Goal: Task Accomplishment & Management: Manage account settings

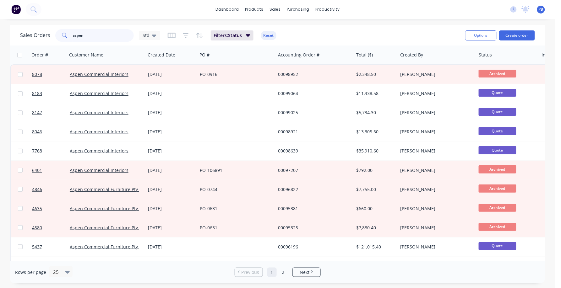
drag, startPoint x: 94, startPoint y: 35, endPoint x: 62, endPoint y: 30, distance: 31.7
click at [62, 30] on div "aspen" at bounding box center [94, 35] width 78 height 13
type input "aspen"
click at [292, 40] on div "Customers" at bounding box center [296, 43] width 23 height 6
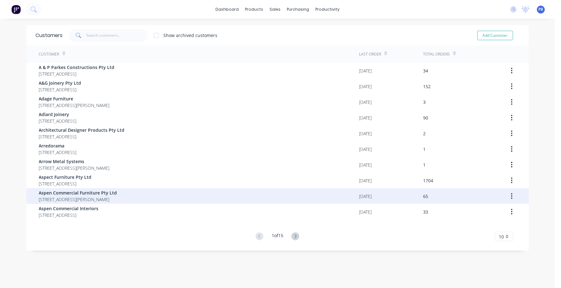
click at [90, 193] on span "Aspen Commercial Furniture Pty Ltd" at bounding box center [78, 193] width 78 height 7
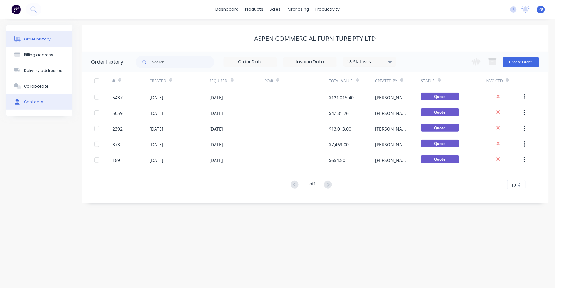
click at [30, 100] on div "Contacts" at bounding box center [33, 102] width 19 height 6
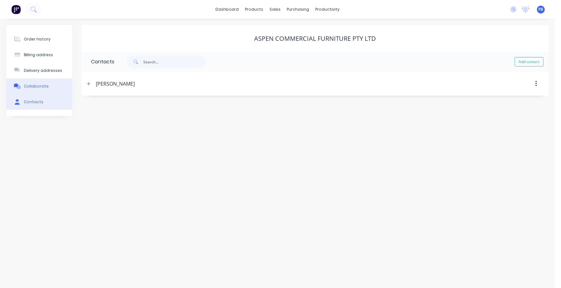
click at [32, 81] on button "Collaborate" at bounding box center [39, 86] width 66 height 16
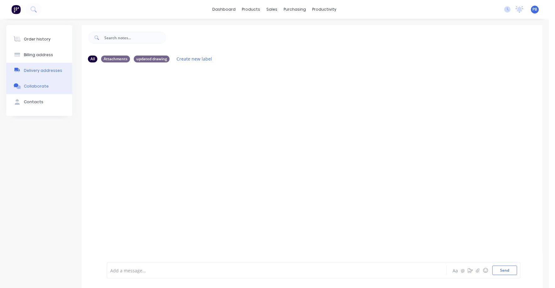
click at [36, 69] on div "Delivery addresses" at bounding box center [43, 71] width 38 height 6
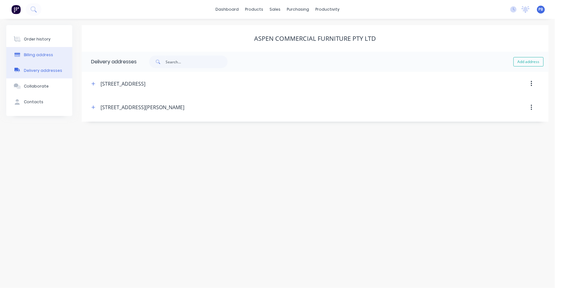
click at [36, 55] on div "Billing address" at bounding box center [38, 55] width 29 height 6
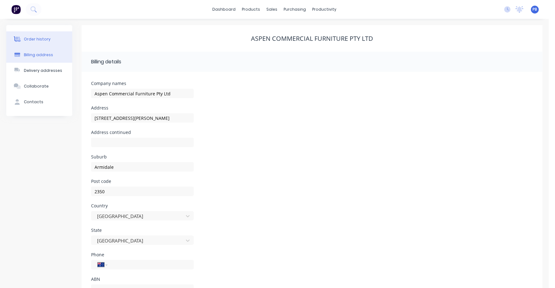
click at [42, 35] on button "Order history" at bounding box center [39, 39] width 66 height 16
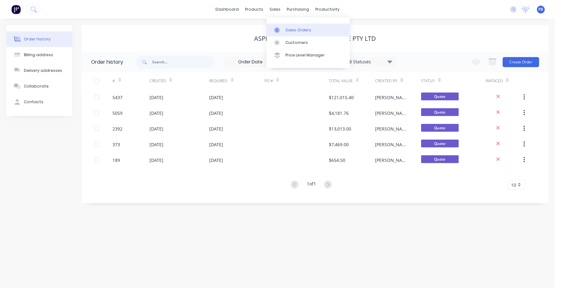
click at [298, 28] on div "Sales Orders" at bounding box center [298, 30] width 26 height 6
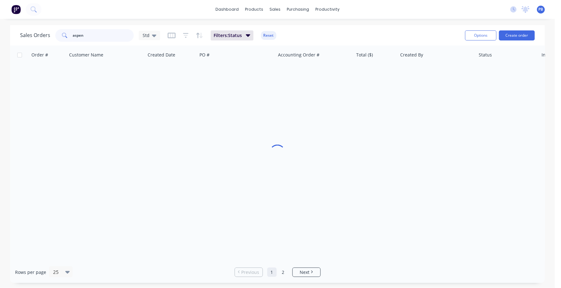
drag, startPoint x: 105, startPoint y: 39, endPoint x: 52, endPoint y: 34, distance: 52.7
click at [52, 34] on div "Sales Orders aspen Std" at bounding box center [90, 35] width 140 height 13
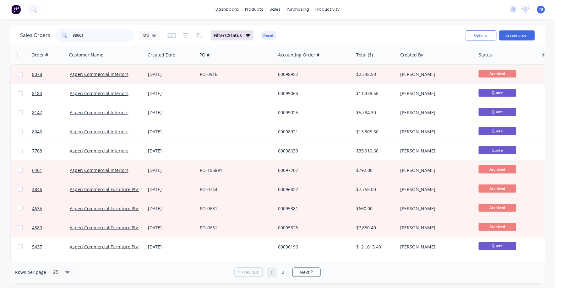
type input "98661"
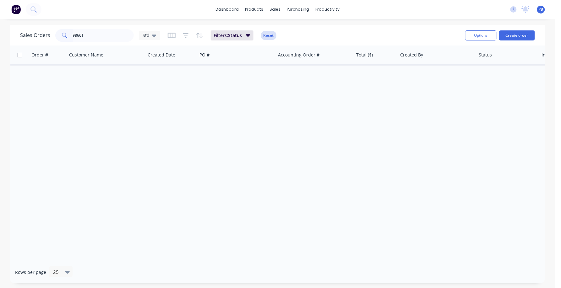
click at [270, 34] on button "Reset" at bounding box center [268, 35] width 15 height 9
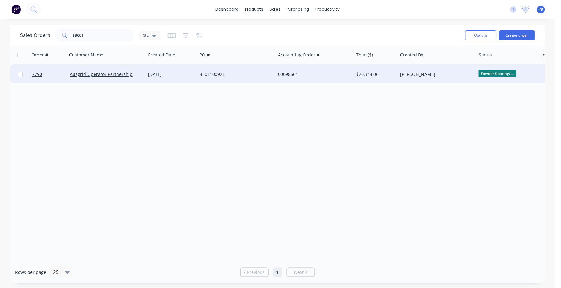
click at [287, 72] on div "00098661" at bounding box center [313, 74] width 70 height 6
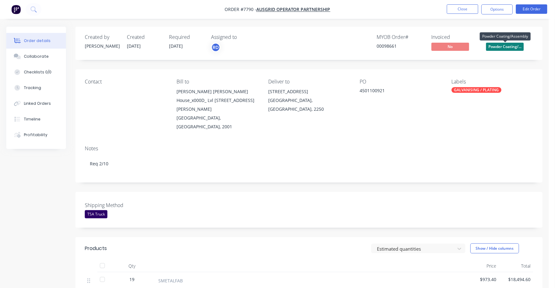
click at [508, 43] on span "Powder Coating/..." at bounding box center [505, 47] width 38 height 8
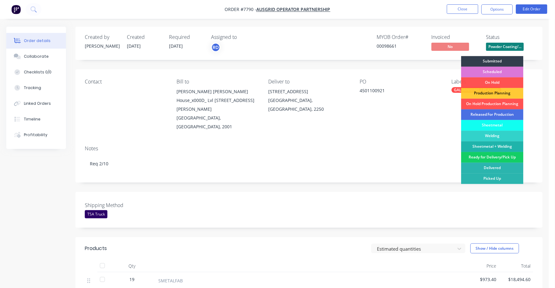
click at [498, 155] on div "Ready for Delivery/Pick Up" at bounding box center [492, 157] width 62 height 11
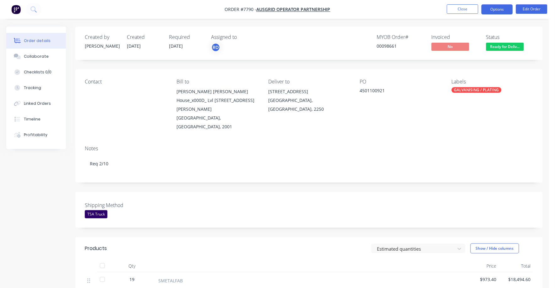
click at [493, 11] on button "Options" at bounding box center [496, 9] width 31 height 10
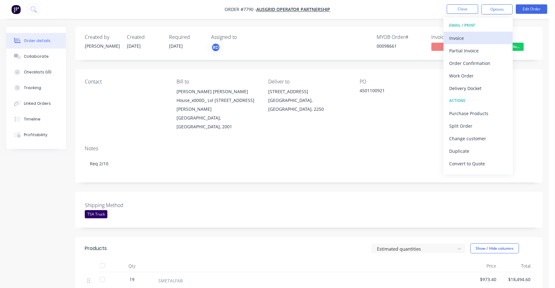
click at [464, 38] on div "Invoice" at bounding box center [478, 38] width 58 height 9
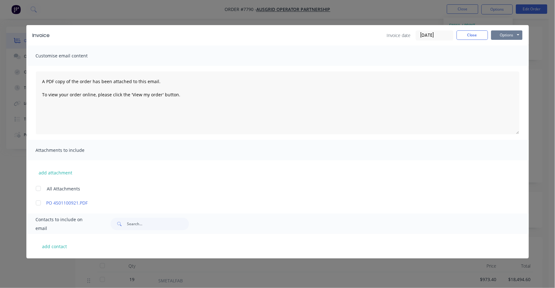
click at [500, 37] on button "Options" at bounding box center [506, 34] width 31 height 9
click at [500, 56] on button "Print" at bounding box center [511, 56] width 40 height 10
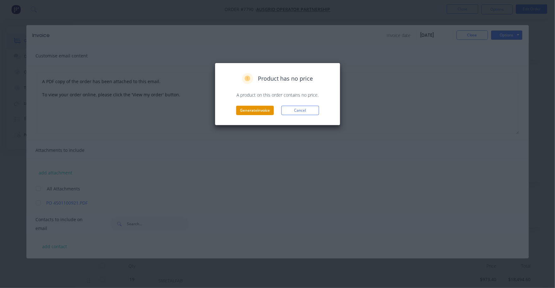
click at [259, 112] on button "Generate invoice" at bounding box center [255, 110] width 38 height 9
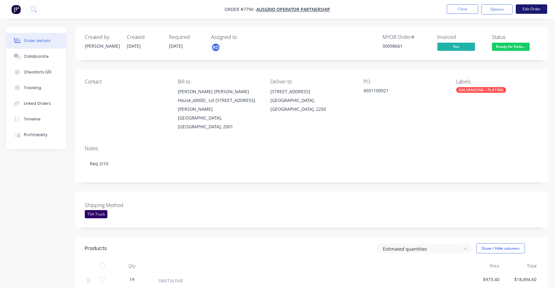
click at [529, 10] on button "Edit Order" at bounding box center [531, 8] width 31 height 9
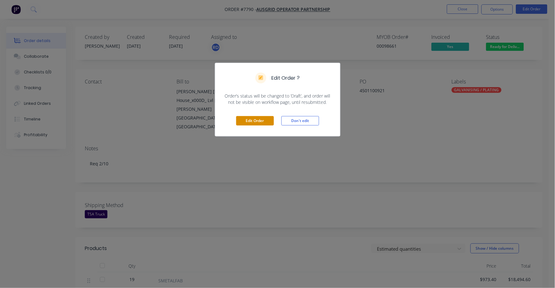
click at [254, 116] on button "Edit Order" at bounding box center [255, 120] width 38 height 9
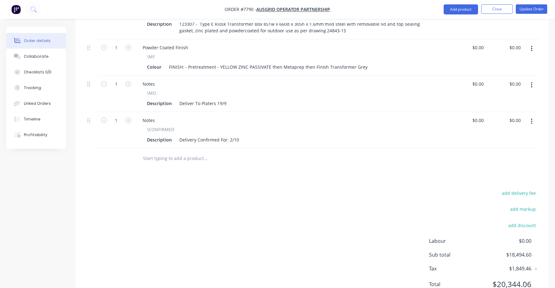
scroll to position [304, 0]
click at [529, 116] on button "button" at bounding box center [531, 121] width 15 height 11
drag, startPoint x: 502, startPoint y: 150, endPoint x: 463, endPoint y: 150, distance: 39.6
click at [502, 171] on div "Delete" at bounding box center [509, 175] width 48 height 9
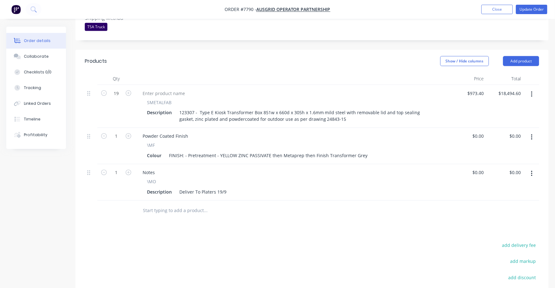
scroll to position [229, 0]
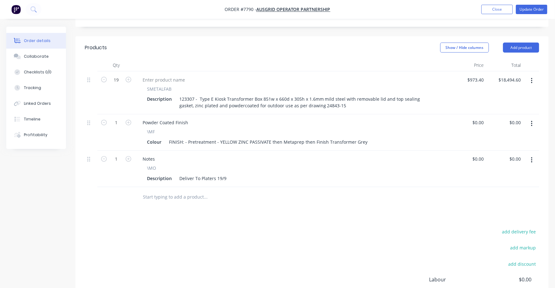
click at [532, 157] on icon "button" at bounding box center [532, 160] width 2 height 7
click at [482, 208] on button "Delete" at bounding box center [509, 214] width 60 height 13
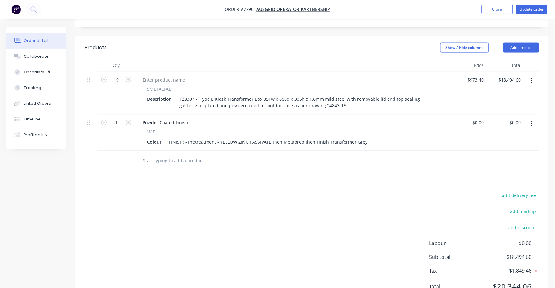
scroll to position [0, 0]
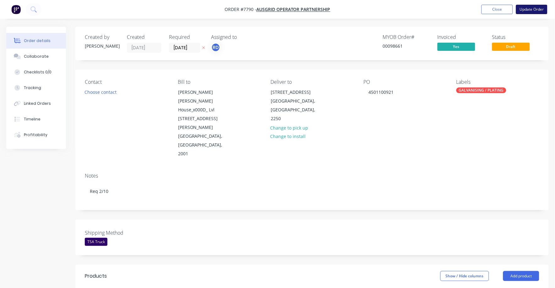
click at [532, 10] on button "Update Order" at bounding box center [531, 9] width 31 height 9
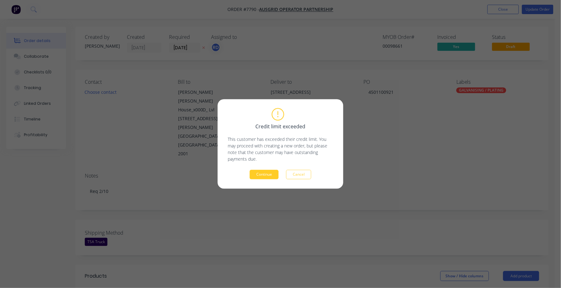
click at [267, 175] on button "Continue" at bounding box center [264, 174] width 29 height 9
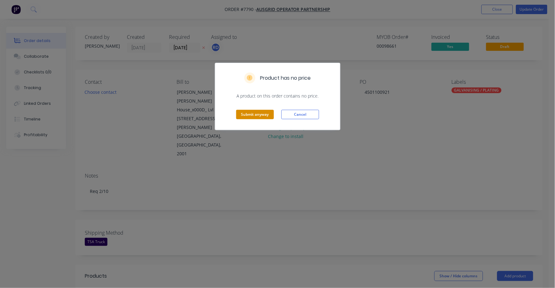
drag, startPoint x: 241, startPoint y: 108, endPoint x: 242, endPoint y: 111, distance: 3.8
click at [242, 109] on div "Submit anyway Cancel" at bounding box center [277, 114] width 125 height 31
click at [242, 113] on button "Submit anyway" at bounding box center [255, 114] width 38 height 9
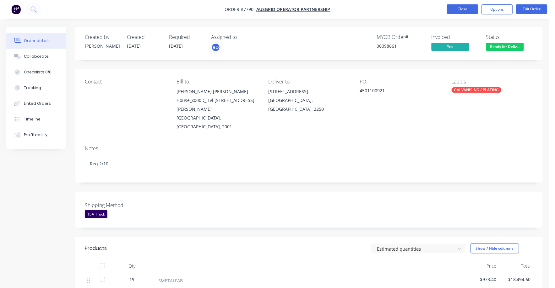
click at [471, 8] on button "Close" at bounding box center [462, 8] width 31 height 9
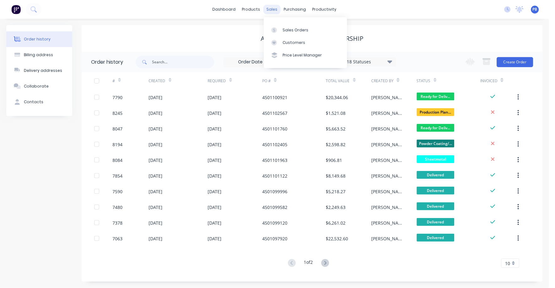
click at [276, 8] on div "sales" at bounding box center [271, 9] width 17 height 9
click at [290, 28] on div "Sales Orders" at bounding box center [296, 30] width 26 height 6
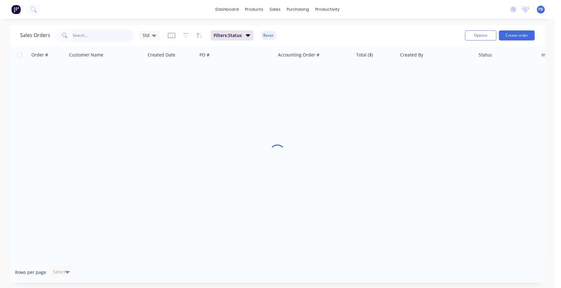
click at [76, 34] on input "text" at bounding box center [103, 35] width 61 height 13
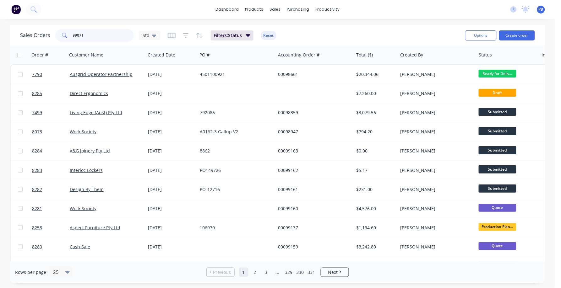
type input "99071"
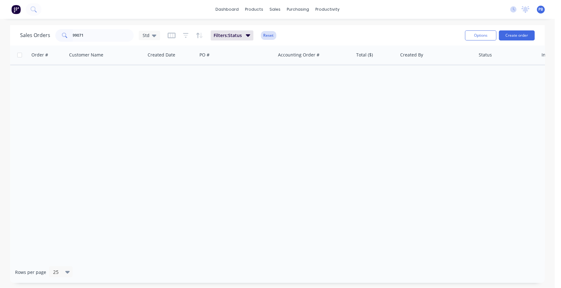
click at [270, 32] on button "Reset" at bounding box center [268, 35] width 15 height 9
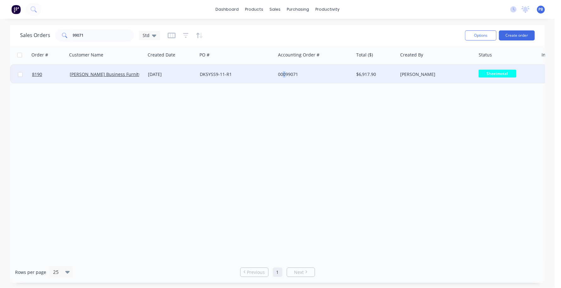
click at [284, 73] on div "00099071" at bounding box center [313, 74] width 70 height 6
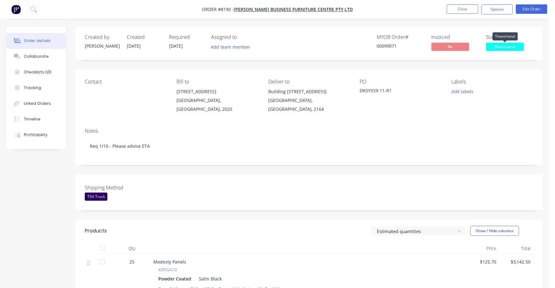
click at [512, 48] on span "Sheetmetal" at bounding box center [505, 47] width 38 height 8
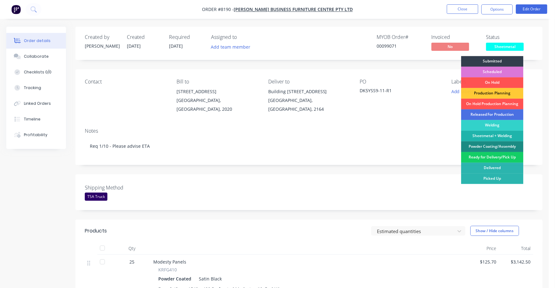
click at [490, 157] on div "Ready for Delivery/Pick Up" at bounding box center [492, 157] width 62 height 11
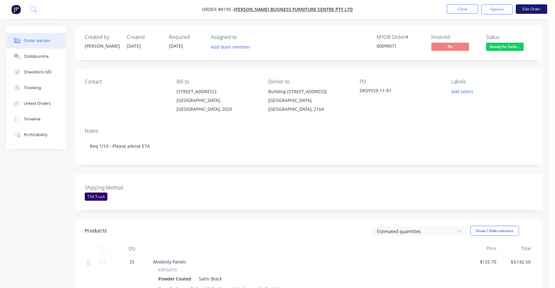
click at [533, 8] on button "Edit Order" at bounding box center [531, 8] width 31 height 9
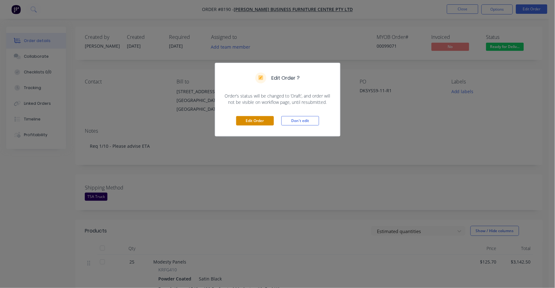
click at [253, 121] on button "Edit Order" at bounding box center [255, 120] width 38 height 9
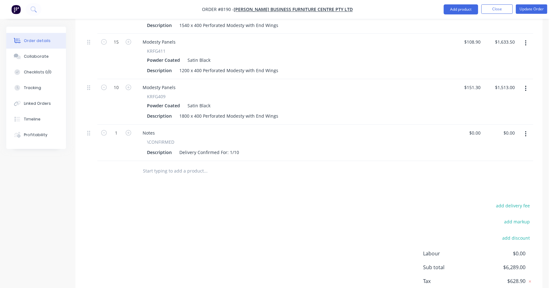
scroll to position [314, 0]
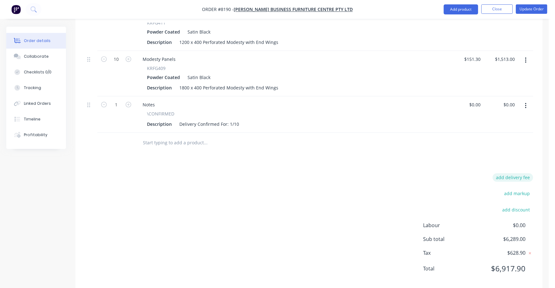
drag, startPoint x: 520, startPoint y: 167, endPoint x: 524, endPoint y: 167, distance: 4.1
click at [524, 174] on button "add delivery fee" at bounding box center [513, 178] width 40 height 8
type input "75"
click input "submit" at bounding box center [0, 0] width 0 height 0
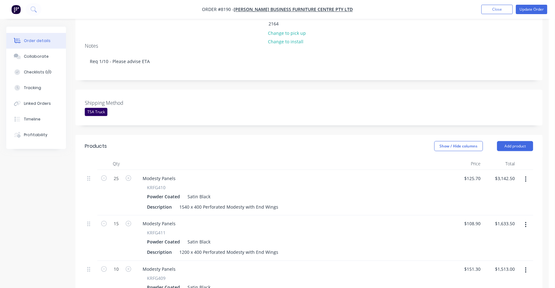
scroll to position [0, 0]
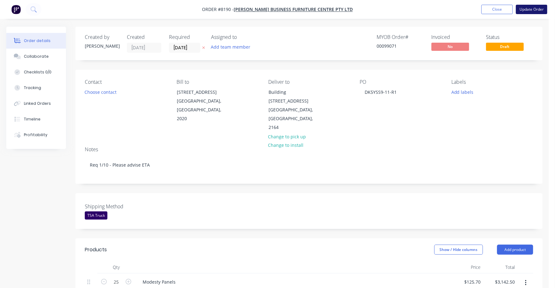
click at [536, 7] on button "Update Order" at bounding box center [531, 9] width 31 height 9
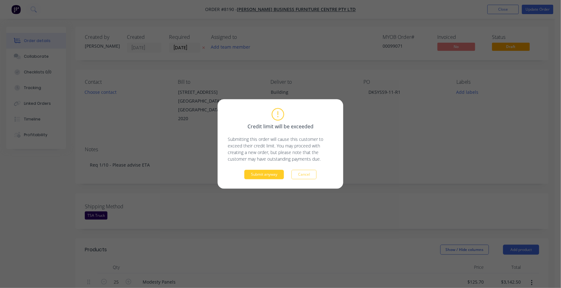
click at [256, 174] on button "Submit anyway" at bounding box center [264, 174] width 40 height 9
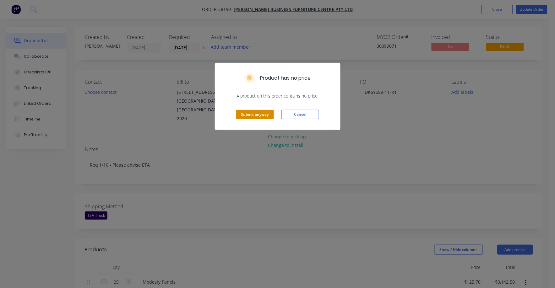
click at [247, 113] on button "Submit anyway" at bounding box center [255, 114] width 38 height 9
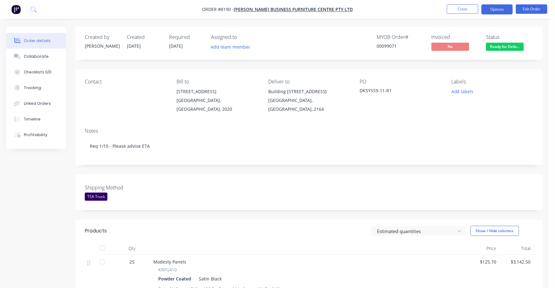
click at [496, 7] on button "Options" at bounding box center [496, 9] width 31 height 10
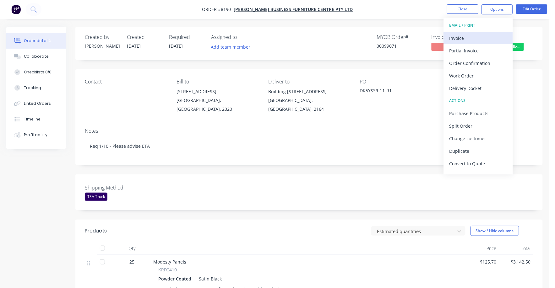
click at [448, 36] on button "Invoice" at bounding box center [478, 38] width 69 height 13
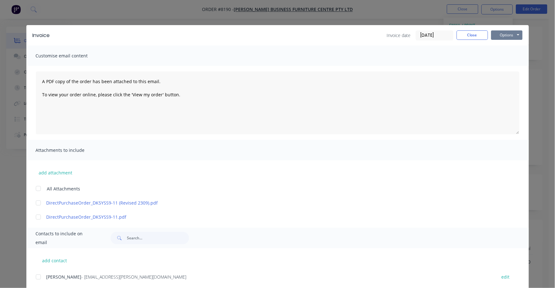
click at [503, 35] on button "Options" at bounding box center [506, 34] width 31 height 9
click at [507, 58] on button "Print" at bounding box center [511, 56] width 40 height 10
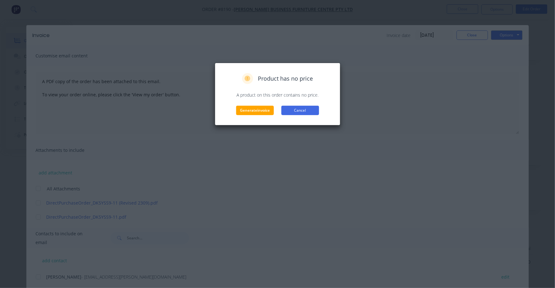
click at [299, 110] on button "Cancel" at bounding box center [300, 110] width 38 height 9
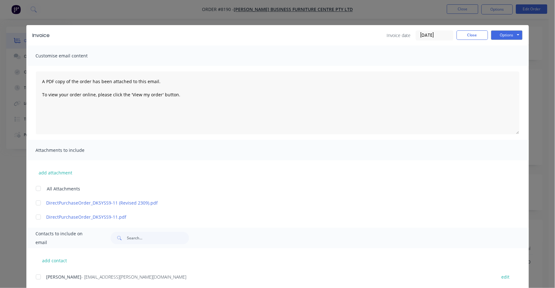
click at [430, 35] on input "[DATE]" at bounding box center [434, 35] width 37 height 9
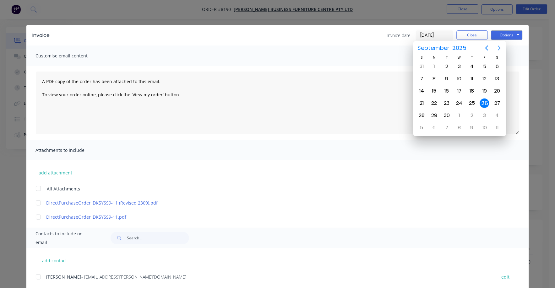
click at [498, 49] on icon "Next page" at bounding box center [499, 48] width 8 height 8
click at [460, 65] on div "1" at bounding box center [459, 66] width 9 height 9
type input "[DATE]"
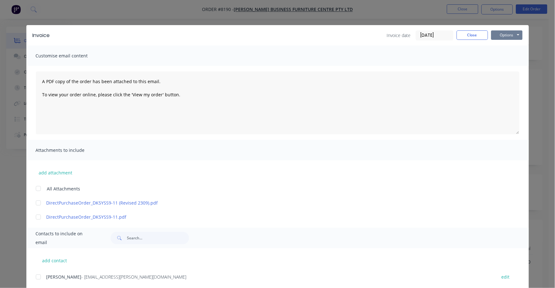
click at [502, 32] on button "Options" at bounding box center [506, 34] width 31 height 9
click at [495, 56] on button "Print" at bounding box center [511, 56] width 40 height 10
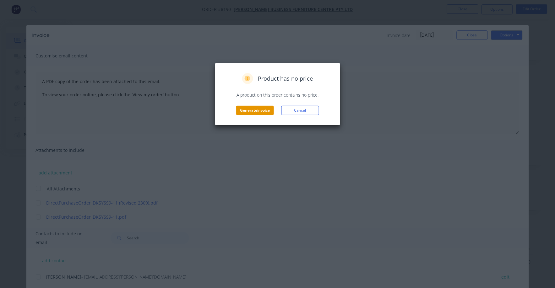
click at [253, 109] on button "Generate invoice" at bounding box center [255, 110] width 38 height 9
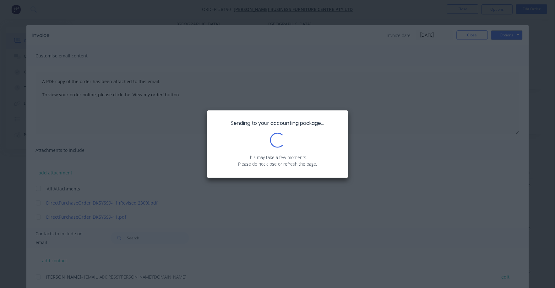
scroll to position [78, 0]
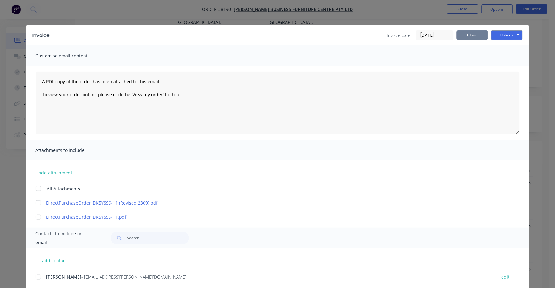
click at [461, 35] on button "Close" at bounding box center [471, 34] width 31 height 9
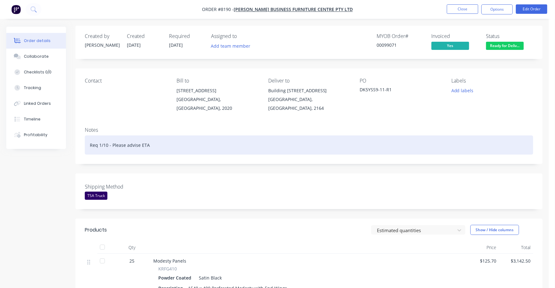
scroll to position [0, 0]
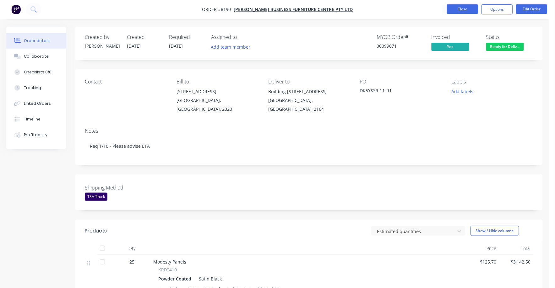
click at [452, 7] on button "Close" at bounding box center [462, 8] width 31 height 9
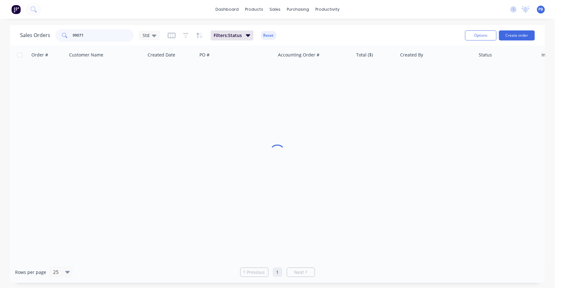
drag, startPoint x: 119, startPoint y: 33, endPoint x: 64, endPoint y: 33, distance: 54.6
click at [64, 33] on div "99071" at bounding box center [94, 35] width 78 height 13
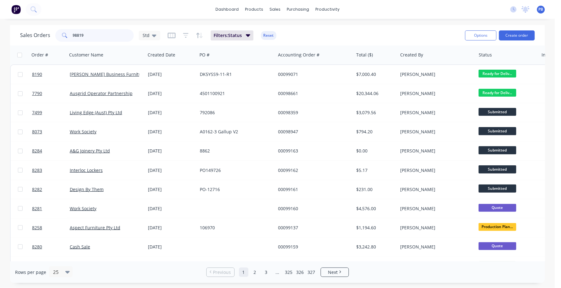
type input "98819"
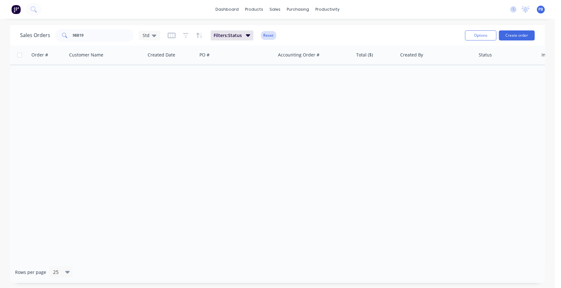
click at [271, 36] on button "Reset" at bounding box center [268, 35] width 15 height 9
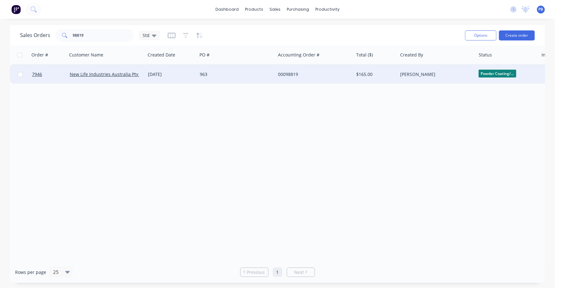
click at [289, 73] on div "00098819" at bounding box center [313, 74] width 70 height 6
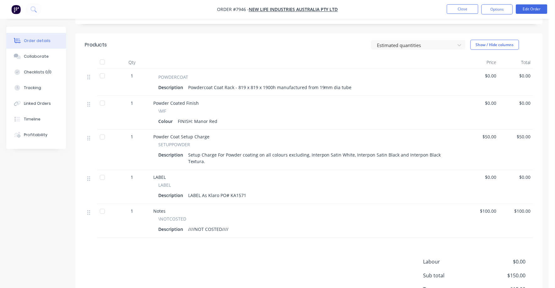
scroll to position [196, 0]
click at [494, 71] on span "$0.00" at bounding box center [481, 74] width 29 height 7
click at [534, 8] on button "Edit Order" at bounding box center [531, 8] width 31 height 9
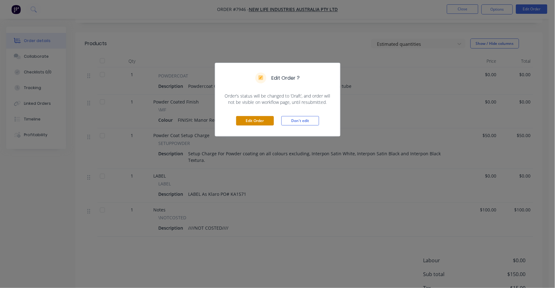
drag, startPoint x: 266, startPoint y: 126, endPoint x: 271, endPoint y: 123, distance: 6.2
click at [266, 125] on button "Edit Order" at bounding box center [255, 120] width 38 height 9
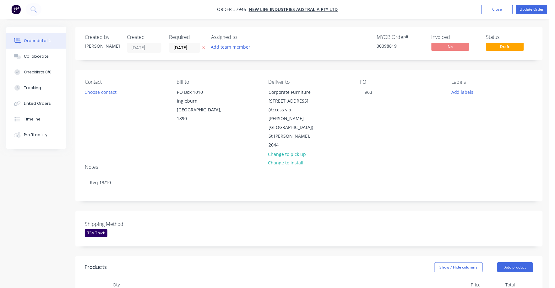
type input "$162.00"
click at [343, 212] on div "Shipping Method TSA Truck" at bounding box center [308, 229] width 467 height 36
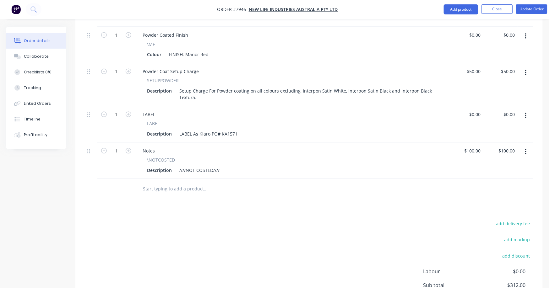
scroll to position [314, 0]
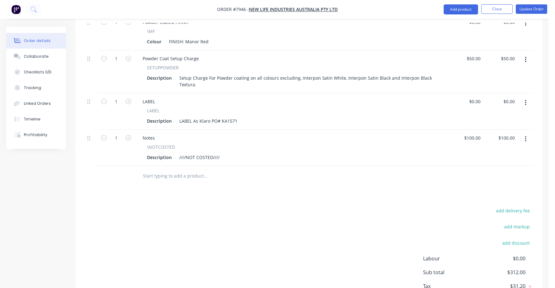
drag, startPoint x: 529, startPoint y: 111, endPoint x: 524, endPoint y: 116, distance: 6.2
click at [528, 134] on button "button" at bounding box center [525, 139] width 15 height 11
click at [490, 189] on div "Delete" at bounding box center [503, 193] width 48 height 9
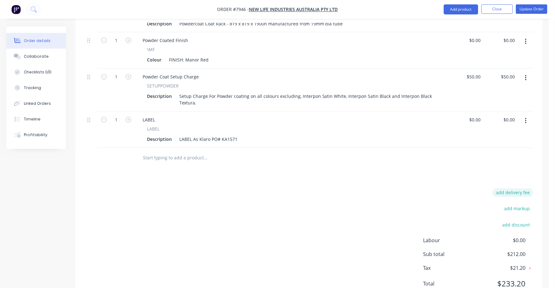
click at [520, 189] on button "add delivery fee" at bounding box center [513, 193] width 40 height 8
type input "75"
click input "submit" at bounding box center [0, 0] width 0 height 0
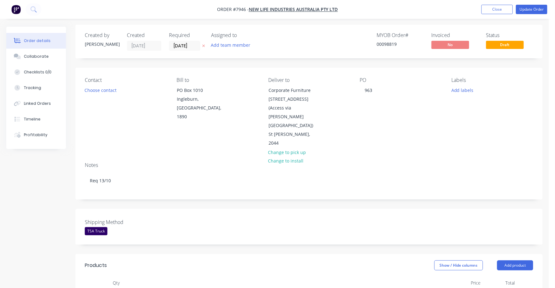
scroll to position [0, 0]
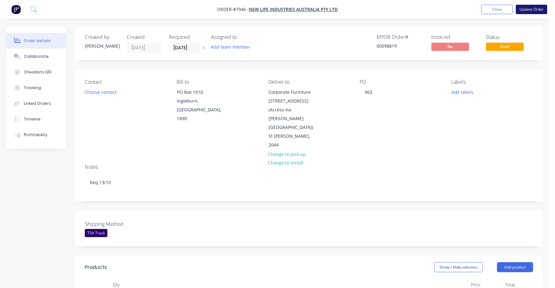
click at [529, 9] on button "Update Order" at bounding box center [531, 9] width 31 height 9
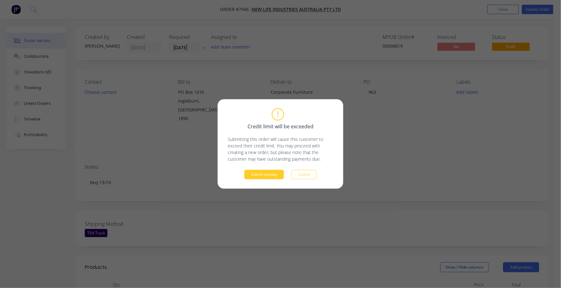
click at [267, 173] on button "Submit anyway" at bounding box center [264, 174] width 40 height 9
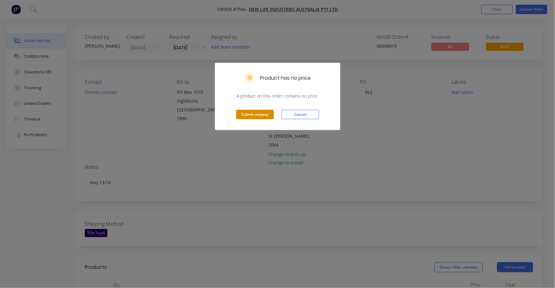
click at [249, 113] on button "Submit anyway" at bounding box center [255, 114] width 38 height 9
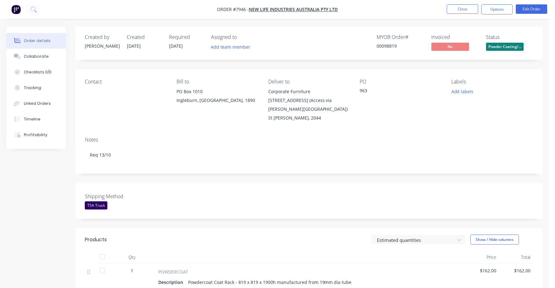
click at [510, 49] on span "Powder Coating/..." at bounding box center [505, 47] width 38 height 8
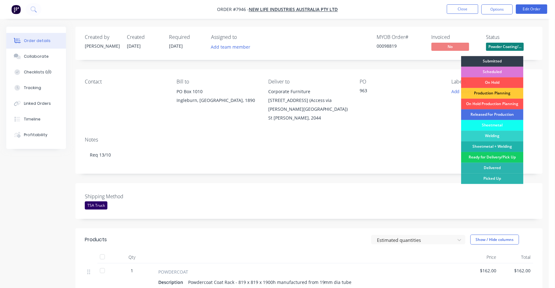
click at [506, 155] on div "Ready for Delivery/Pick Up" at bounding box center [492, 157] width 62 height 11
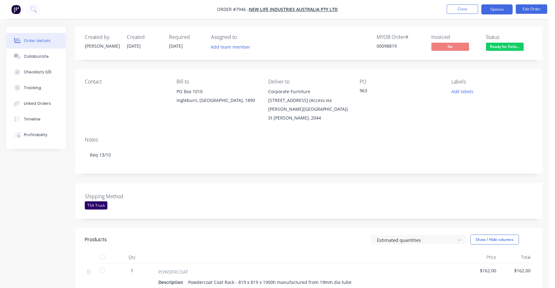
click at [497, 10] on button "Options" at bounding box center [496, 9] width 31 height 10
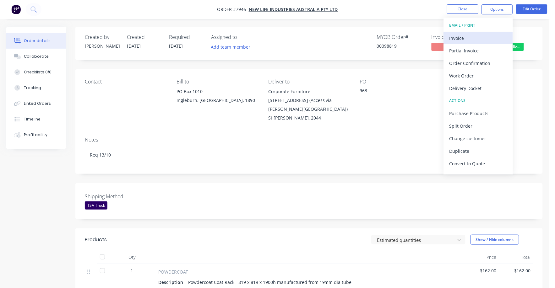
click at [461, 36] on div "Invoice" at bounding box center [478, 38] width 58 height 9
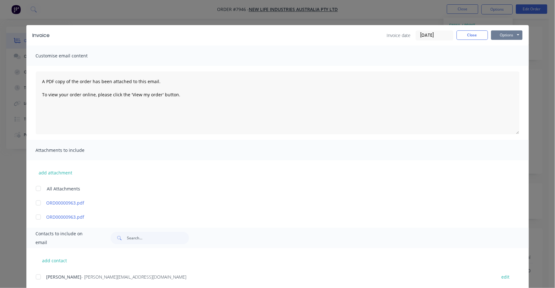
drag, startPoint x: 499, startPoint y: 37, endPoint x: 497, endPoint y: 40, distance: 3.8
click at [499, 37] on button "Options" at bounding box center [506, 34] width 31 height 9
click at [497, 54] on button "Print" at bounding box center [511, 56] width 40 height 10
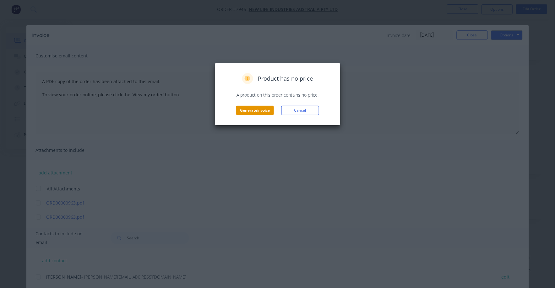
click at [256, 107] on button "Generate invoice" at bounding box center [255, 110] width 38 height 9
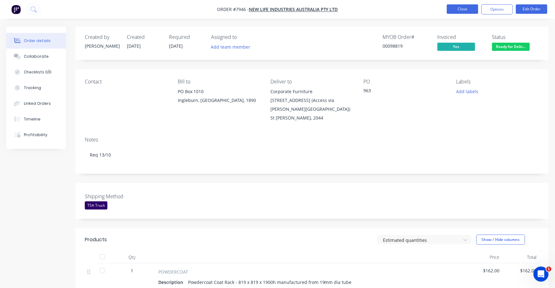
click at [464, 7] on button "Close" at bounding box center [462, 8] width 31 height 9
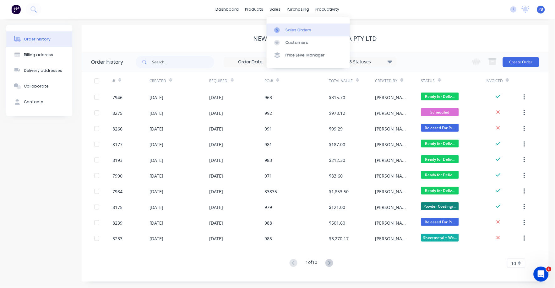
click at [288, 29] on div "Sales Orders" at bounding box center [298, 30] width 26 height 6
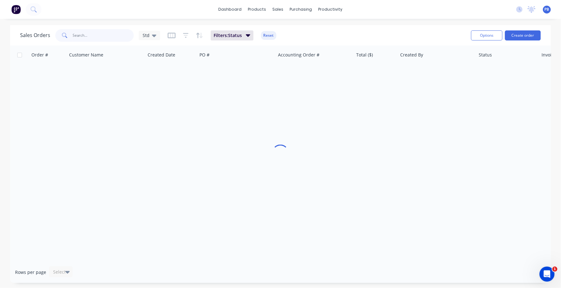
click at [83, 35] on input "text" at bounding box center [103, 35] width 61 height 13
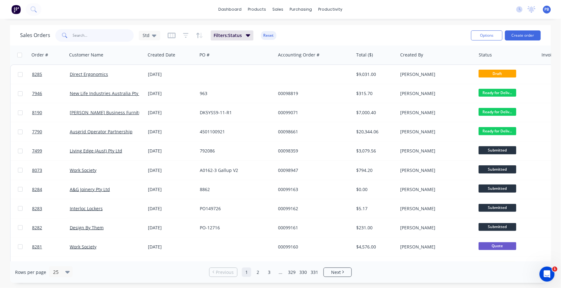
click at [97, 34] on input "text" at bounding box center [103, 35] width 61 height 13
type input "99148"
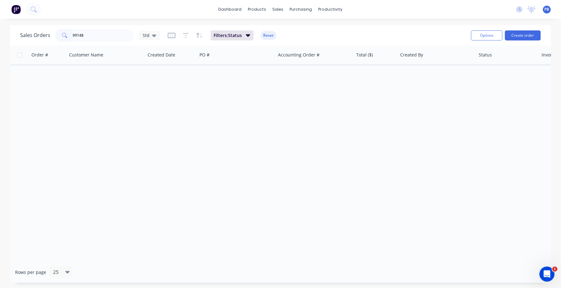
click at [269, 30] on div "Filters: Status Reset" at bounding box center [222, 35] width 109 height 10
click at [268, 35] on button "Reset" at bounding box center [268, 35] width 15 height 9
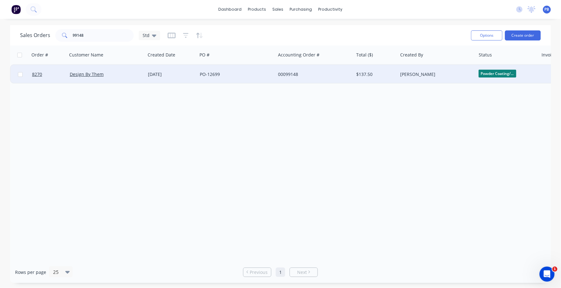
click at [291, 72] on div "00099148" at bounding box center [313, 74] width 70 height 6
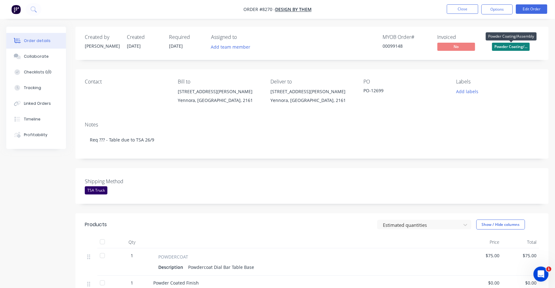
click at [509, 47] on span "Powder Coating/..." at bounding box center [511, 47] width 38 height 8
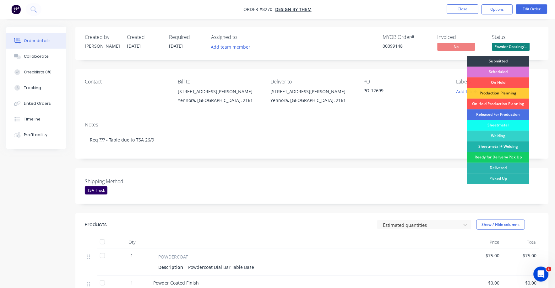
click at [502, 157] on div "Ready for Delivery/Pick Up" at bounding box center [498, 157] width 62 height 11
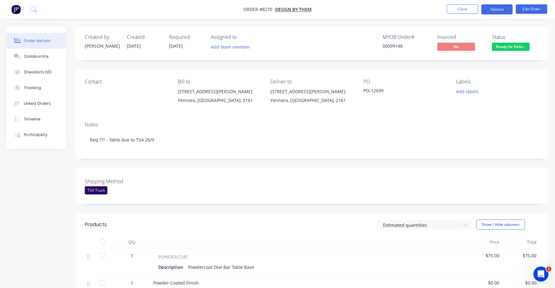
click at [498, 11] on button "Options" at bounding box center [496, 9] width 31 height 10
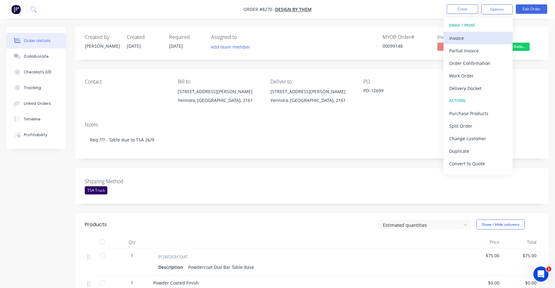
click at [461, 40] on div "Invoice" at bounding box center [478, 38] width 58 height 9
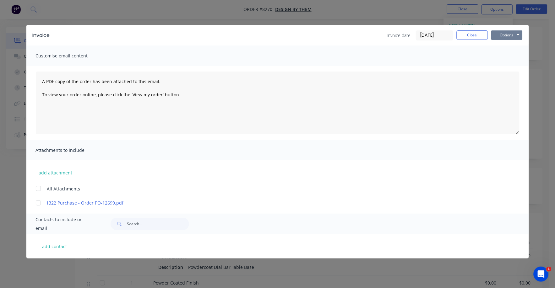
click at [504, 34] on button "Options" at bounding box center [506, 34] width 31 height 9
click at [506, 57] on button "Print" at bounding box center [511, 56] width 40 height 10
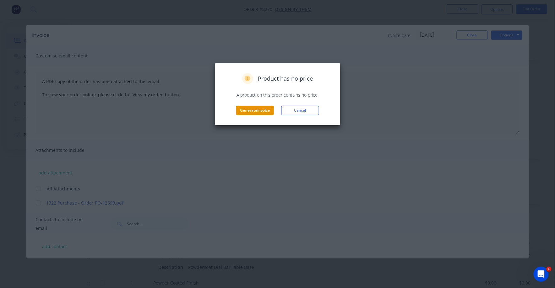
click at [251, 114] on button "Generate invoice" at bounding box center [255, 110] width 38 height 9
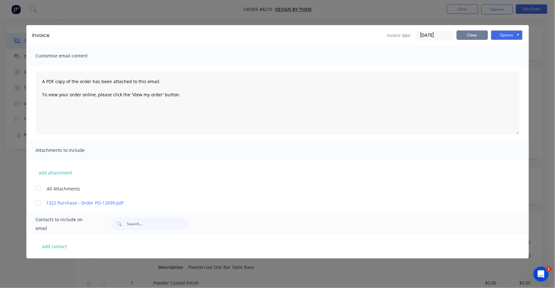
click at [471, 35] on button "Close" at bounding box center [471, 34] width 31 height 9
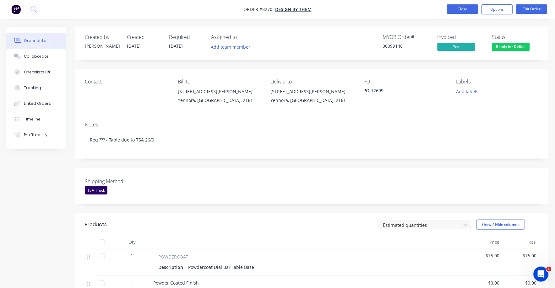
click at [461, 7] on button "Close" at bounding box center [462, 8] width 31 height 9
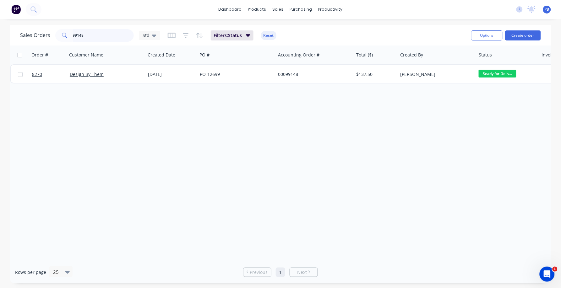
click at [99, 40] on input "99148" at bounding box center [103, 35] width 61 height 13
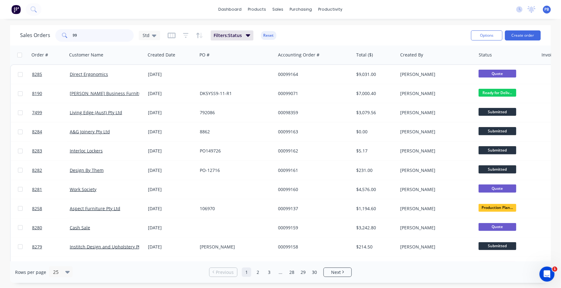
click at [91, 33] on input "99" at bounding box center [103, 35] width 61 height 13
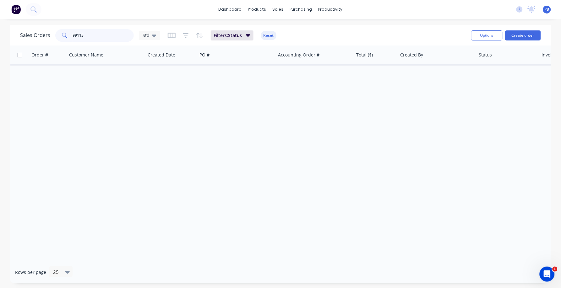
type input "99115"
click at [114, 42] on div "Sales Orders 99115 Std Filters: Status Reset" at bounding box center [243, 35] width 446 height 15
click at [269, 37] on button "Reset" at bounding box center [268, 35] width 15 height 9
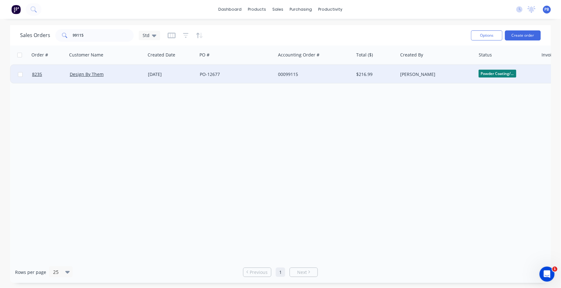
click at [289, 70] on div "00099115" at bounding box center [314, 74] width 78 height 19
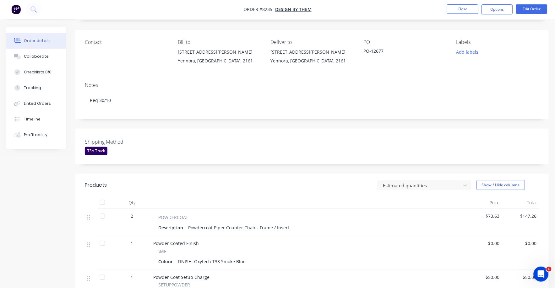
scroll to position [39, 0]
click at [287, 228] on div "Powdercoat Piper Counter Chair - Frame / Insert" at bounding box center [239, 228] width 106 height 9
click at [289, 227] on div "Description Powdercoat Piper Counter Chair - Frame / Insert" at bounding box center [307, 228] width 299 height 9
click at [286, 229] on div "Powdercoat Piper Counter Chair - Frame / Insert" at bounding box center [239, 228] width 106 height 9
click at [529, 10] on button "Edit Order" at bounding box center [531, 8] width 31 height 9
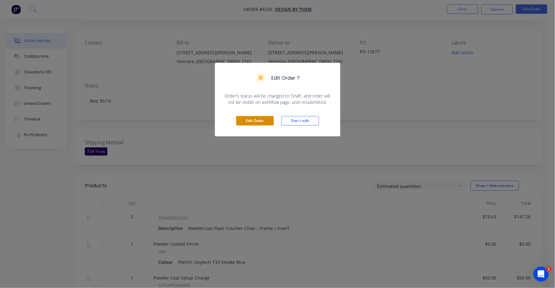
click at [269, 120] on button "Edit Order" at bounding box center [255, 120] width 38 height 9
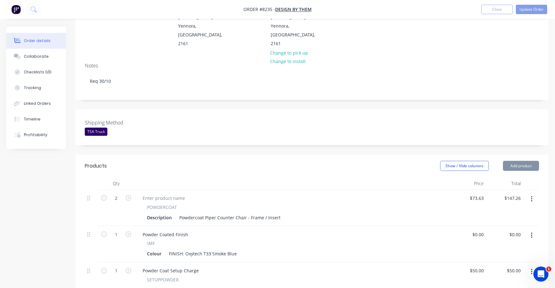
scroll to position [118, 0]
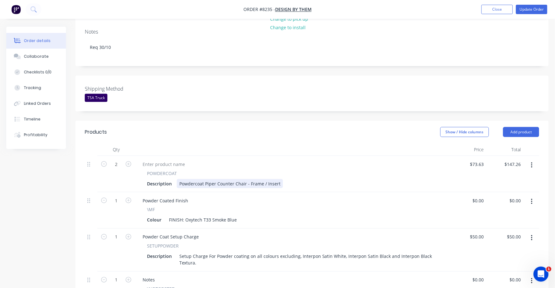
click at [280, 179] on div "Description Powdercoat Piper Counter Chair - Frame / Insert" at bounding box center [290, 183] width 293 height 9
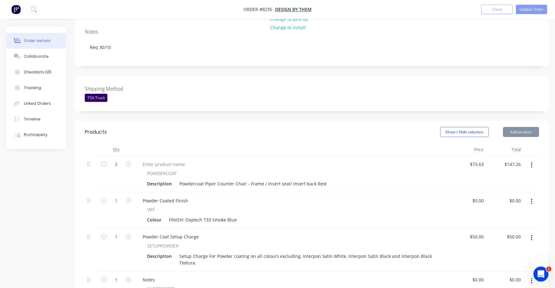
drag, startPoint x: 285, startPoint y: 165, endPoint x: 289, endPoint y: 165, distance: 3.8
click at [287, 179] on div "Powdercoat Piper Counter Chair - Frame / Insert seat/ Insert back Rest" at bounding box center [253, 183] width 153 height 9
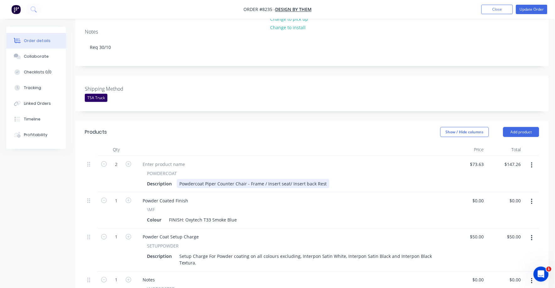
click at [285, 179] on div "Powdercoat Piper Counter Chair - Frame / Insert seat/ Insert back Rest" at bounding box center [253, 183] width 153 height 9
drag, startPoint x: 286, startPoint y: 166, endPoint x: 297, endPoint y: 167, distance: 10.7
click at [287, 179] on div "Powdercoat Piper Counter Chair - Frame / Insert seat/ Insert back Rest" at bounding box center [253, 183] width 153 height 9
click at [323, 170] on div "POWDERCOAT" at bounding box center [292, 173] width 290 height 7
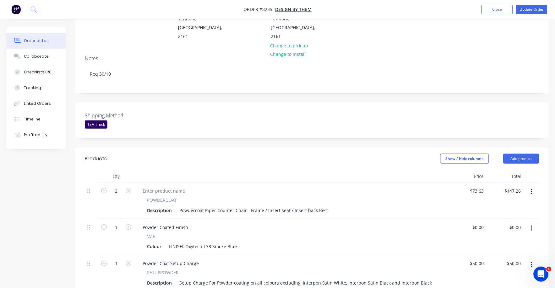
scroll to position [0, 0]
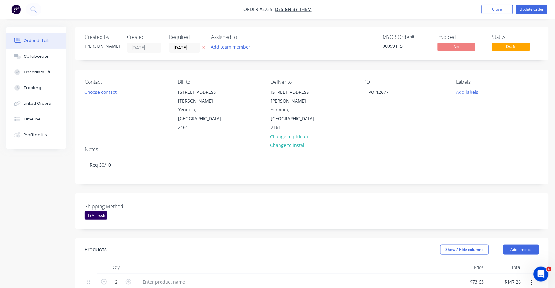
click at [510, 193] on div "Shipping Method TSA Truck" at bounding box center [311, 211] width 473 height 36
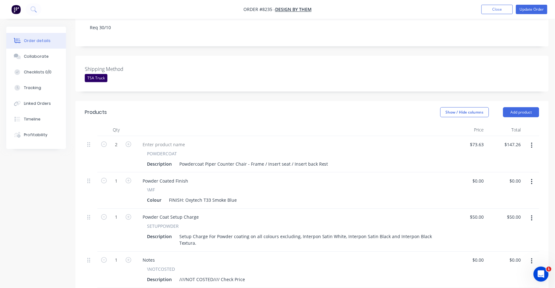
scroll to position [157, 0]
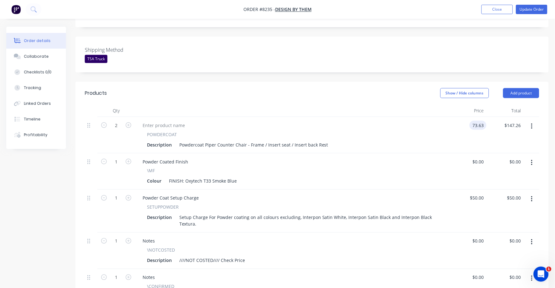
click at [484, 121] on input "73.63" at bounding box center [479, 125] width 14 height 9
type input "$70.50"
type input "$141.00"
click at [370, 154] on div "Powder Coated Finish \MF Colour FINISH: Oxytech T33 Smoke Blue" at bounding box center [292, 172] width 314 height 36
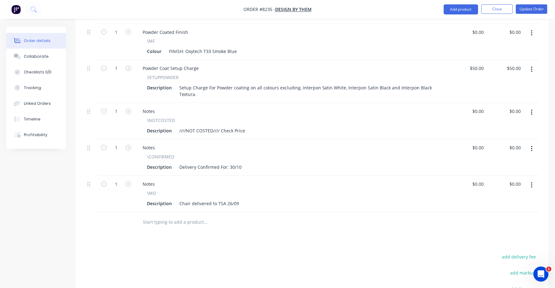
scroll to position [275, 0]
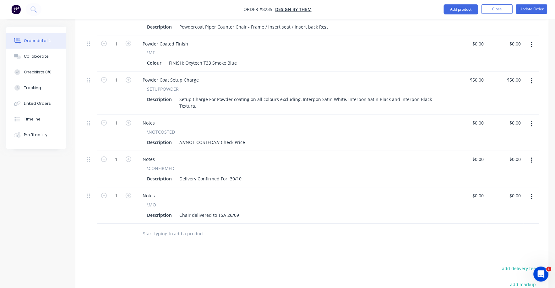
click at [533, 119] on button "button" at bounding box center [531, 124] width 15 height 11
click at [492, 174] on div "Delete" at bounding box center [509, 178] width 48 height 9
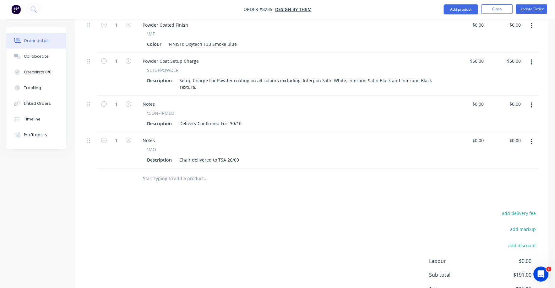
scroll to position [314, 0]
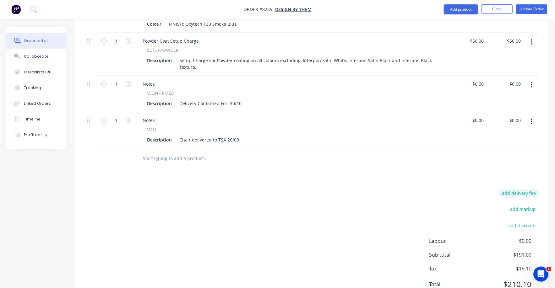
click at [534, 189] on button "add delivery fee" at bounding box center [519, 193] width 40 height 8
type input "75"
click input "submit" at bounding box center [0, 0] width 0 height 0
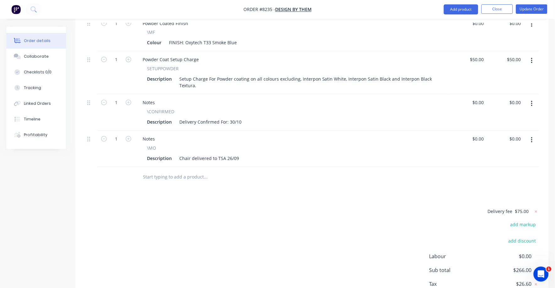
scroll to position [275, 0]
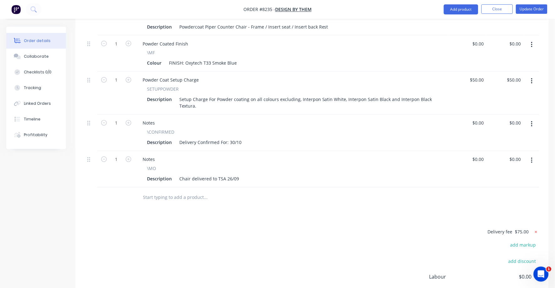
click at [535, 229] on icon at bounding box center [536, 232] width 6 height 6
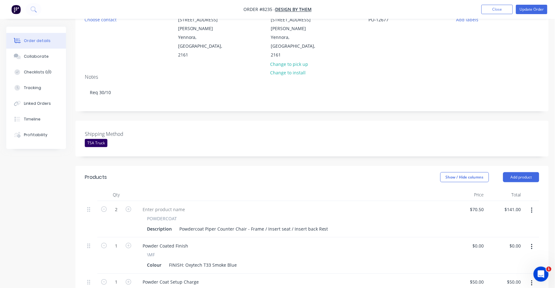
scroll to position [0, 0]
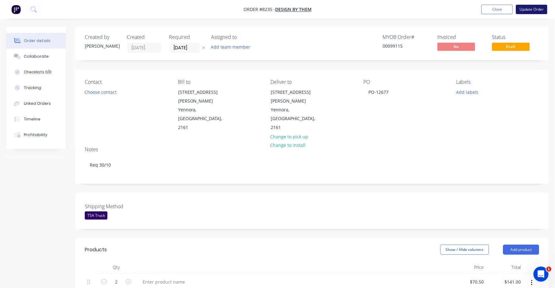
click at [535, 8] on button "Update Order" at bounding box center [531, 9] width 31 height 9
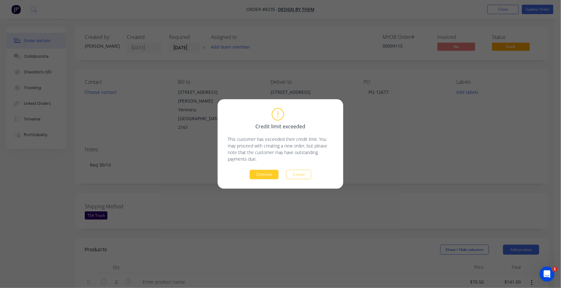
click at [261, 175] on button "Continue" at bounding box center [264, 174] width 29 height 9
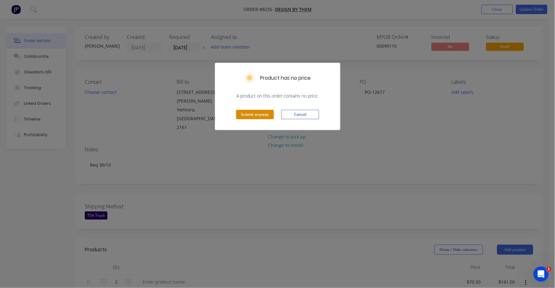
click at [255, 114] on button "Submit anyway" at bounding box center [255, 114] width 38 height 9
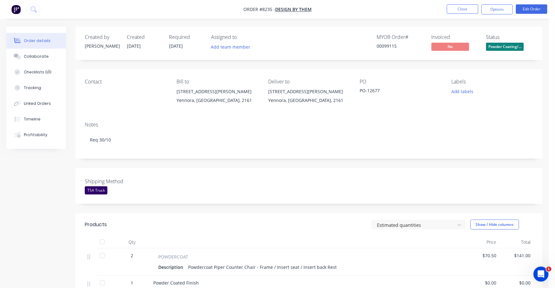
click at [502, 48] on span "Powder Coating/..." at bounding box center [505, 47] width 38 height 8
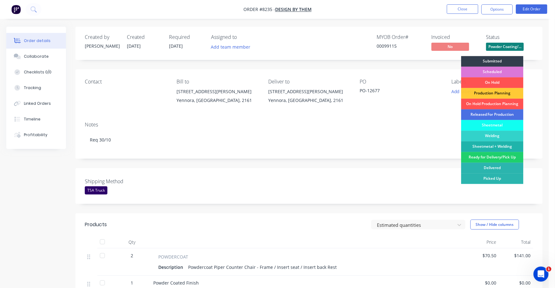
click at [490, 164] on div "Delivered" at bounding box center [492, 168] width 62 height 11
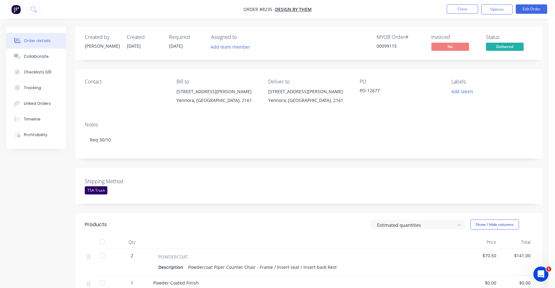
click at [499, 46] on span "Delivered" at bounding box center [505, 47] width 38 height 8
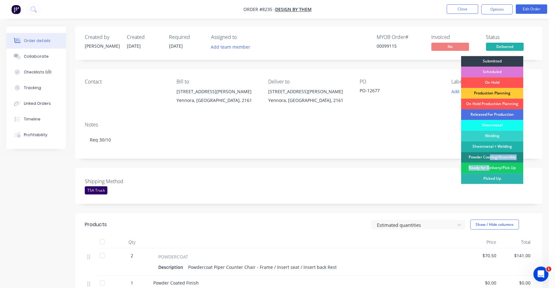
drag, startPoint x: 490, startPoint y: 159, endPoint x: 490, endPoint y: 168, distance: 8.8
click at [490, 168] on div "Submitted Scheduled On Hold Production Planning On Hold Production Planning Rel…" at bounding box center [492, 128] width 62 height 144
drag, startPoint x: 490, startPoint y: 168, endPoint x: 502, endPoint y: 169, distance: 11.9
click at [502, 169] on div "Ready for Delivery/Pick Up" at bounding box center [492, 168] width 62 height 11
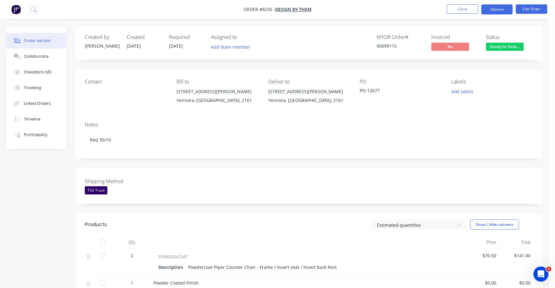
click at [496, 9] on button "Options" at bounding box center [496, 9] width 31 height 10
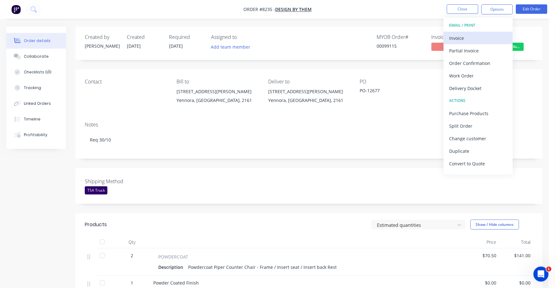
click at [461, 37] on div "Invoice" at bounding box center [478, 38] width 58 height 9
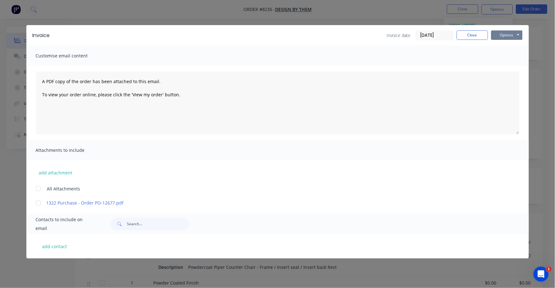
click at [508, 34] on button "Options" at bounding box center [506, 34] width 31 height 9
click at [503, 59] on button "Print" at bounding box center [511, 56] width 40 height 10
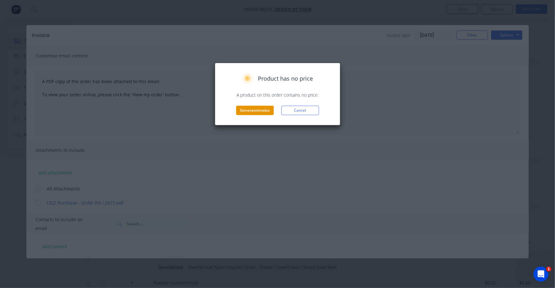
click at [262, 111] on button "Generate invoice" at bounding box center [255, 110] width 38 height 9
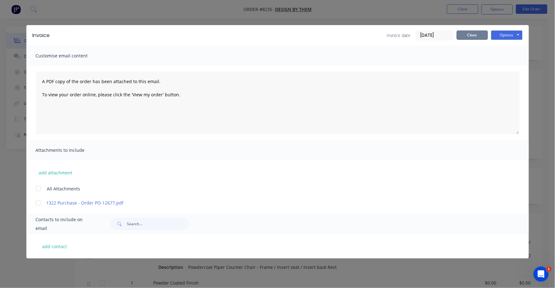
click at [468, 35] on button "Close" at bounding box center [471, 34] width 31 height 9
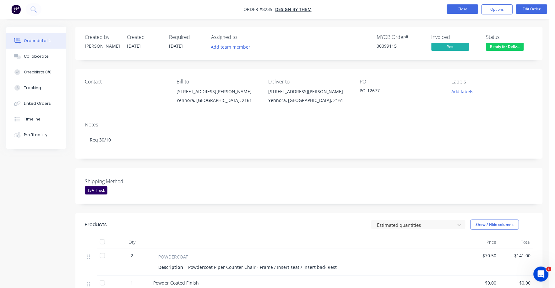
click at [462, 7] on button "Close" at bounding box center [462, 8] width 31 height 9
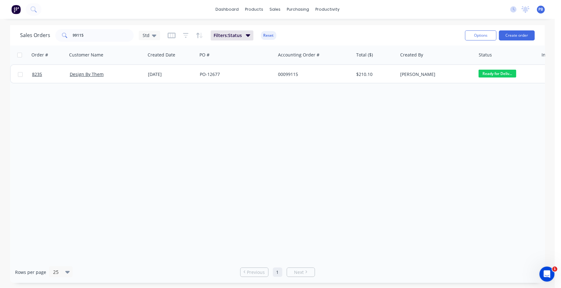
drag, startPoint x: 223, startPoint y: 194, endPoint x: 207, endPoint y: 178, distance: 22.4
click at [222, 194] on div "Order # Customer Name Created Date PO # Accounting Order # Total ($) Created By…" at bounding box center [277, 154] width 535 height 216
click at [95, 35] on input "99115" at bounding box center [103, 35] width 61 height 13
type input "98737"
